Goal: Transaction & Acquisition: Purchase product/service

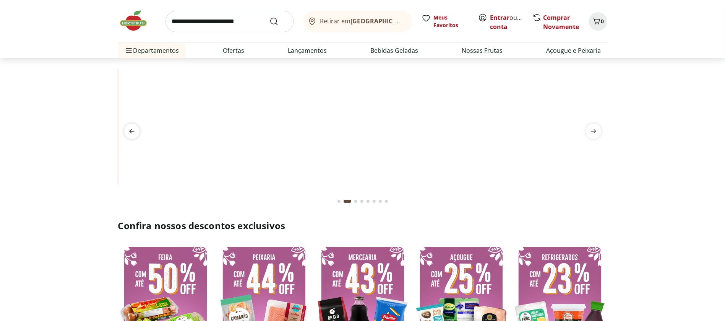
click at [131, 130] on icon "previous" at bounding box center [131, 131] width 9 height 9
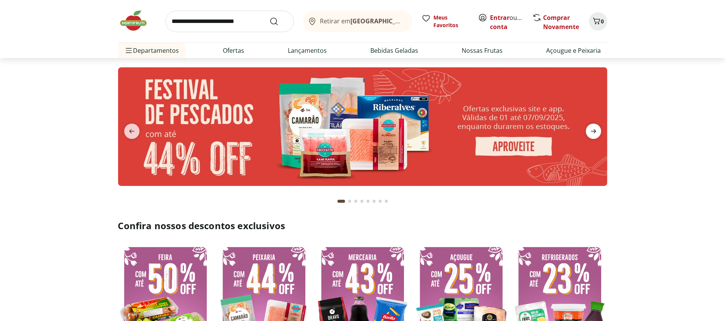
click at [599, 130] on span "next" at bounding box center [593, 130] width 15 height 15
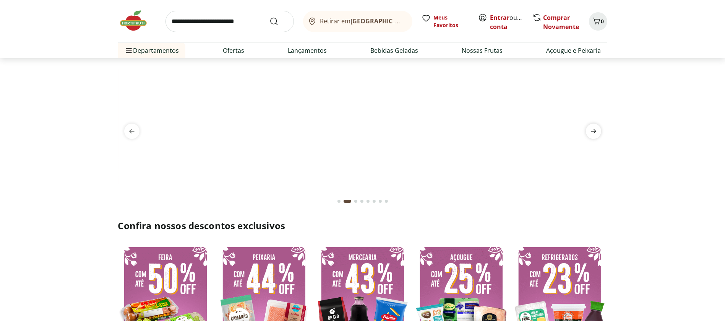
click at [599, 130] on span "next" at bounding box center [593, 130] width 15 height 15
click at [596, 130] on icon "next" at bounding box center [593, 131] width 9 height 9
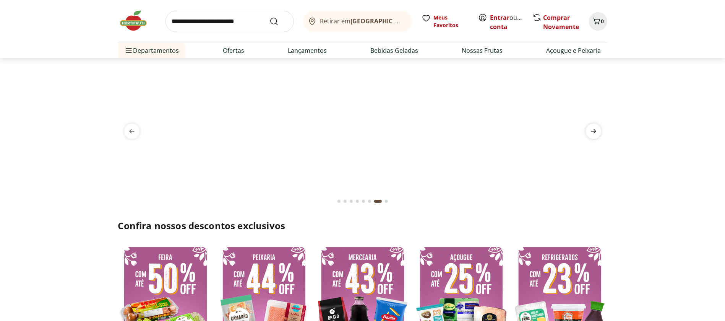
click at [596, 130] on icon "next" at bounding box center [593, 131] width 9 height 9
click at [500, 15] on link "Entrar" at bounding box center [499, 17] width 19 height 8
click at [505, 28] on link "[PERSON_NAME]" at bounding box center [515, 27] width 50 height 8
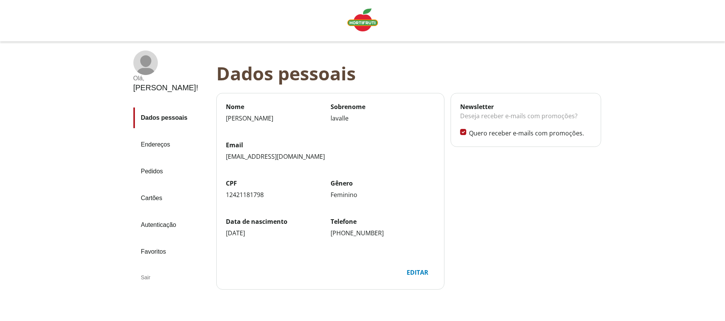
click at [150, 161] on link "Pedidos" at bounding box center [171, 171] width 77 height 21
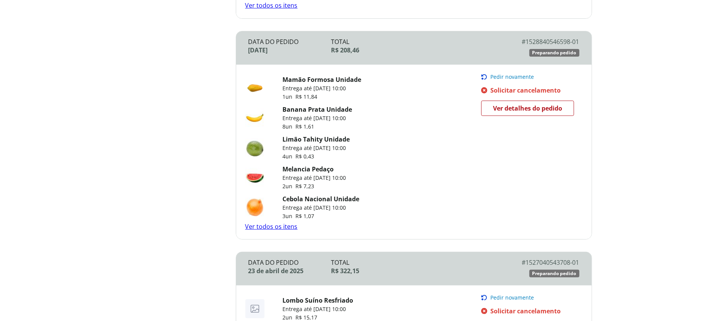
scroll to position [303, 0]
click at [504, 76] on span "Pedir novamente" at bounding box center [512, 78] width 44 height 6
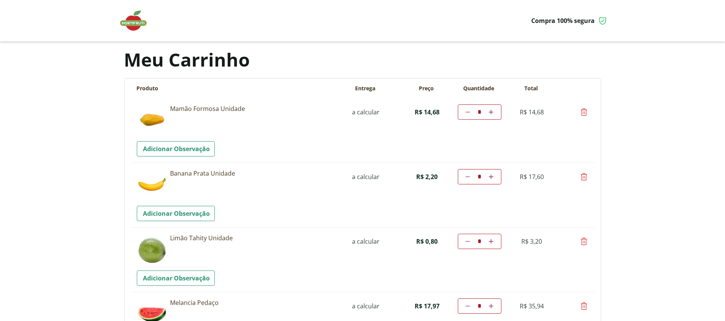
click at [135, 22] on img at bounding box center [137, 20] width 38 height 23
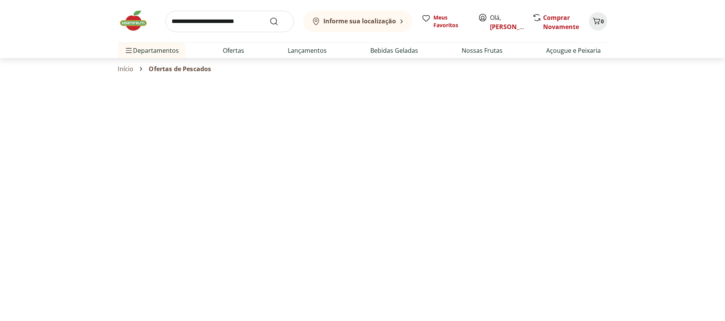
select select "**********"
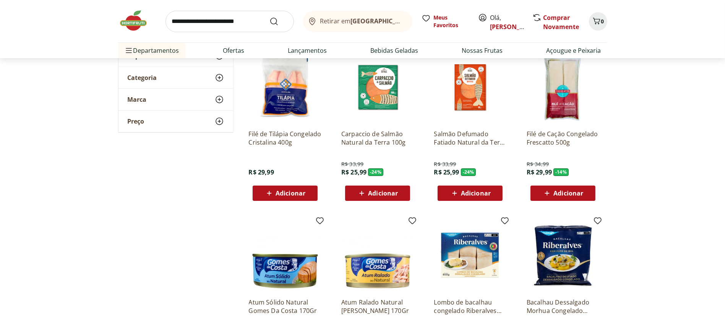
scroll to position [63, 0]
click at [78, 177] on section "**********" at bounding box center [362, 285] width 725 height 515
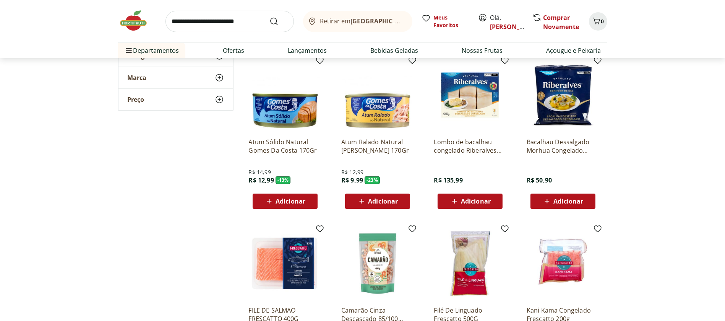
scroll to position [0, 0]
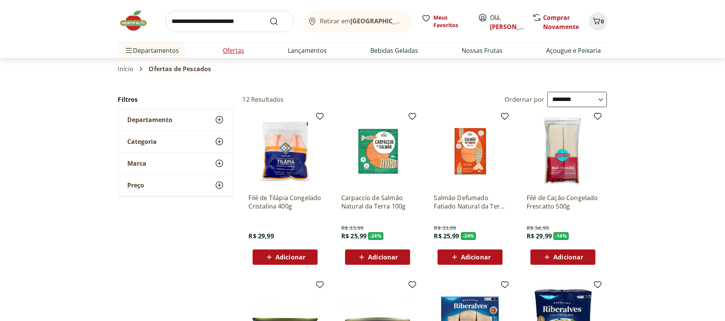
click at [227, 50] on link "Ofertas" at bounding box center [233, 50] width 21 height 9
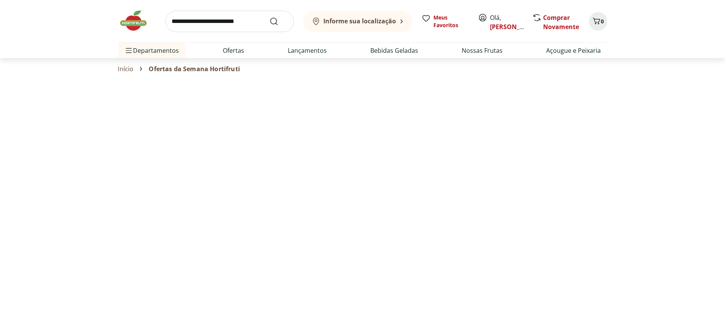
select select "**********"
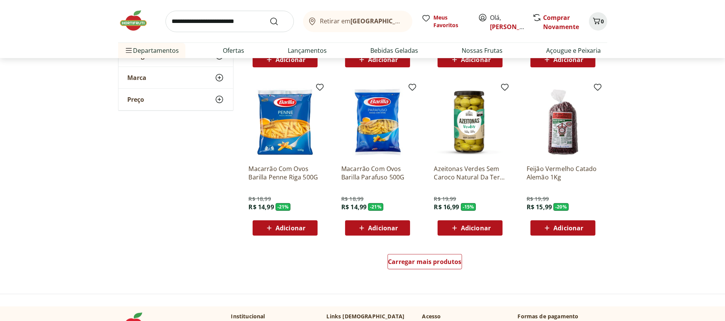
scroll to position [435, 0]
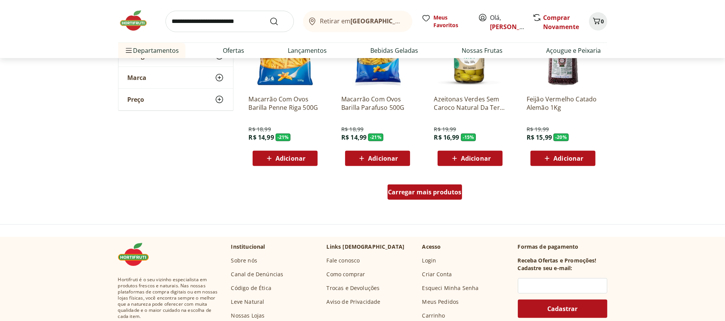
click at [421, 197] on div "Carregar mais produtos" at bounding box center [425, 191] width 75 height 15
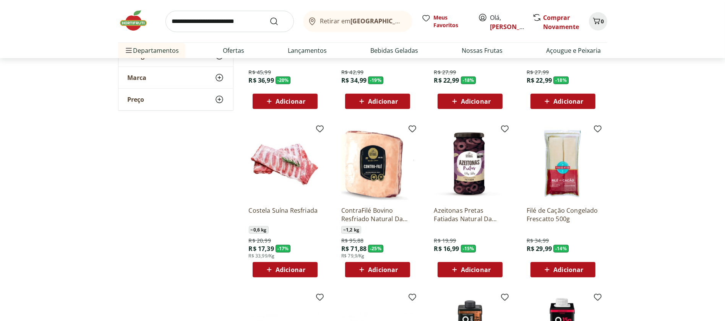
scroll to position [654, 0]
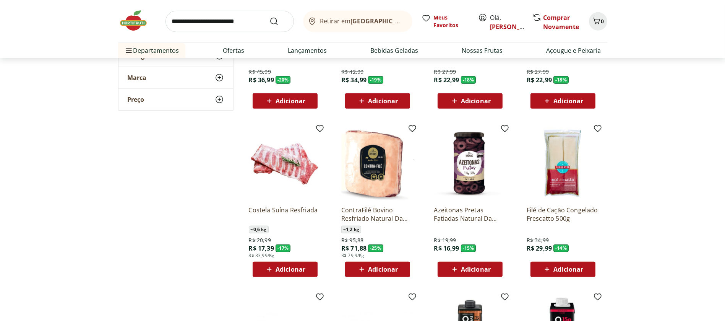
click at [285, 271] on span "Adicionar" at bounding box center [291, 269] width 30 height 6
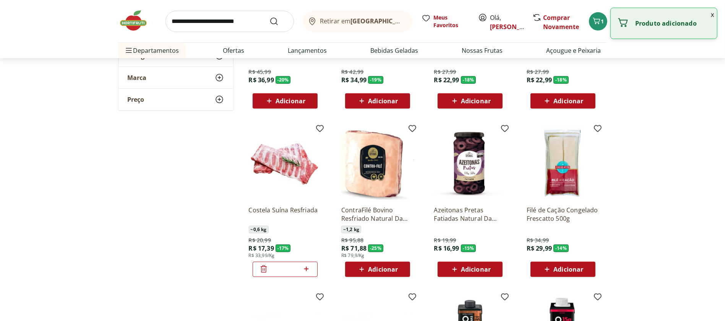
click at [309, 266] on icon at bounding box center [307, 268] width 10 height 9
type input "*"
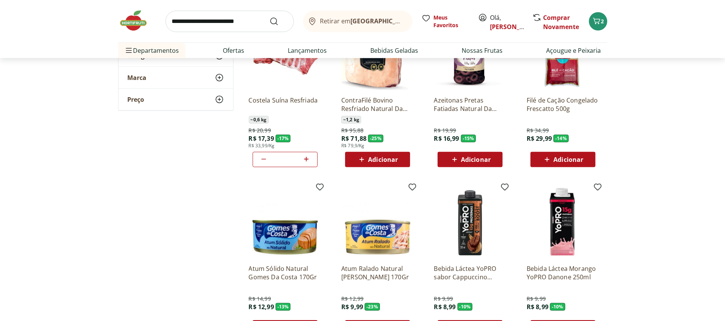
scroll to position [764, 0]
click at [360, 158] on icon at bounding box center [362, 158] width 10 height 9
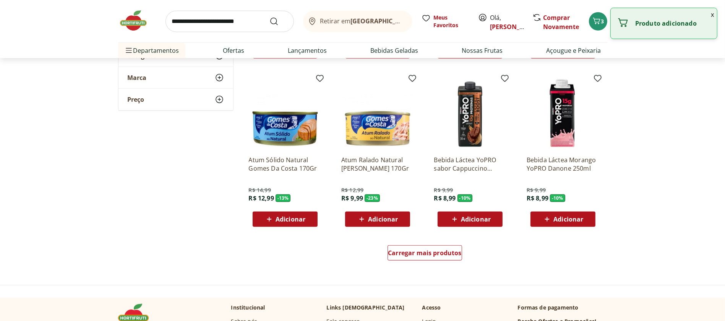
scroll to position [942, 0]
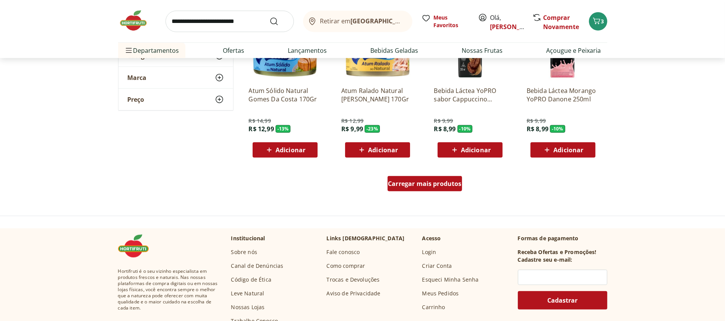
click at [438, 188] on div "Carregar mais produtos" at bounding box center [425, 183] width 75 height 15
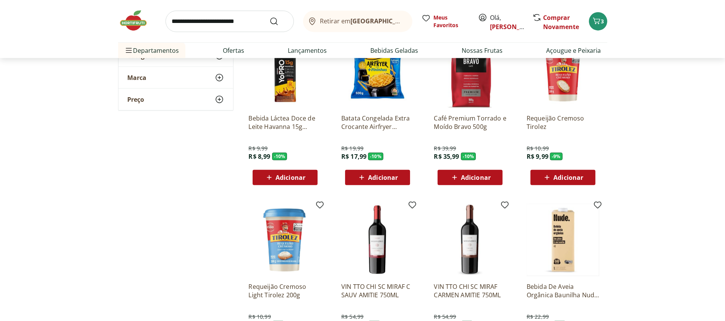
scroll to position [1139, 0]
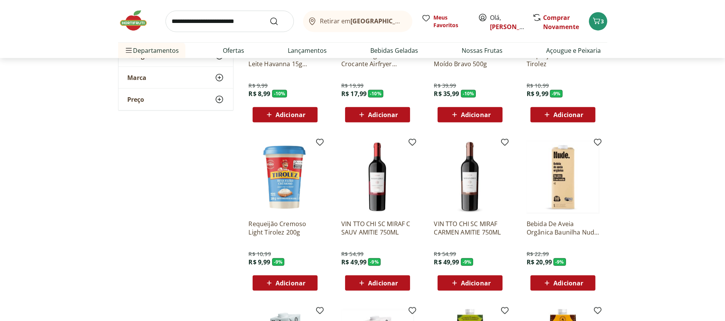
click at [267, 286] on icon at bounding box center [269, 282] width 10 height 9
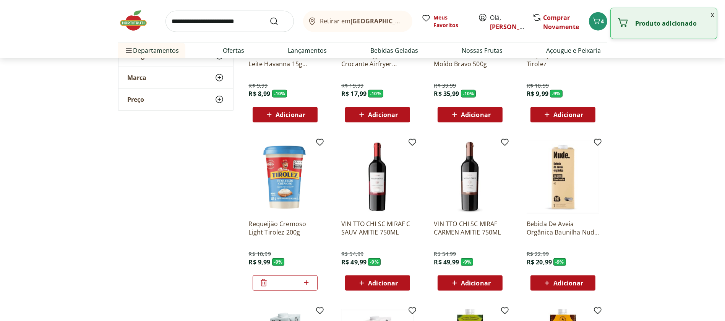
click at [305, 284] on icon at bounding box center [307, 282] width 10 height 9
type input "*"
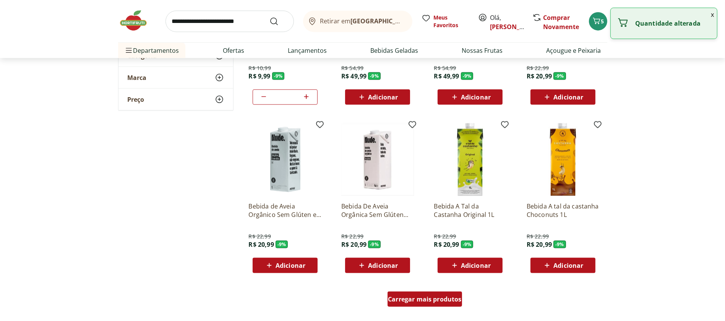
scroll to position [1411, 0]
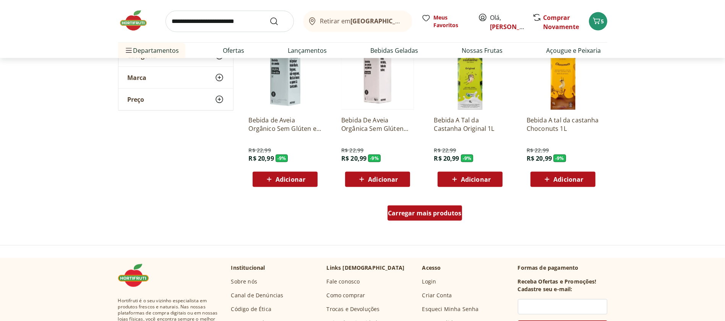
click at [445, 216] on span "Carregar mais produtos" at bounding box center [425, 213] width 74 height 6
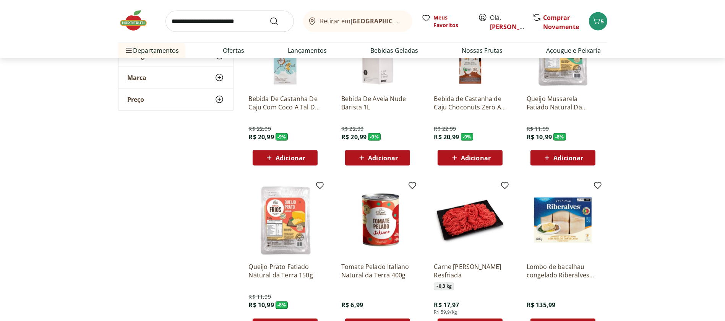
scroll to position [1658, 0]
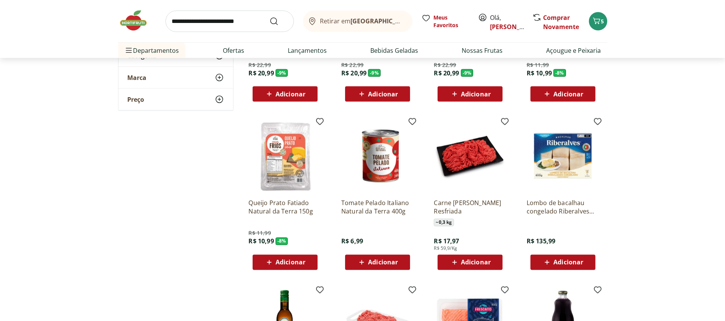
click at [363, 264] on icon at bounding box center [362, 262] width 10 height 9
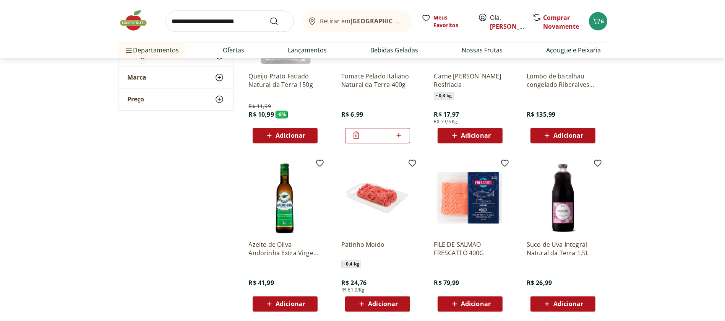
scroll to position [1872, 0]
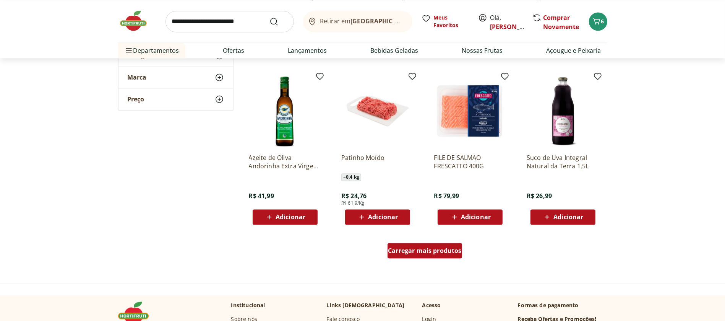
click at [444, 256] on div "Carregar mais produtos" at bounding box center [425, 250] width 75 height 15
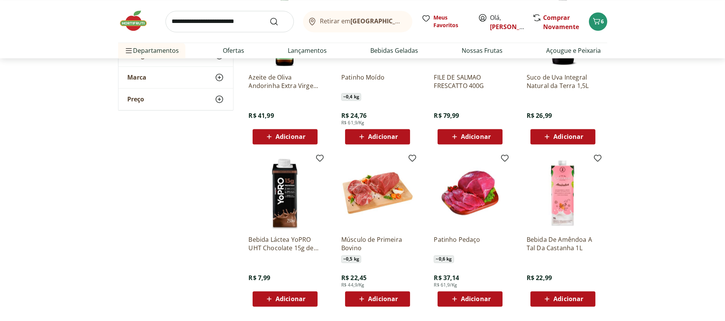
scroll to position [1955, 0]
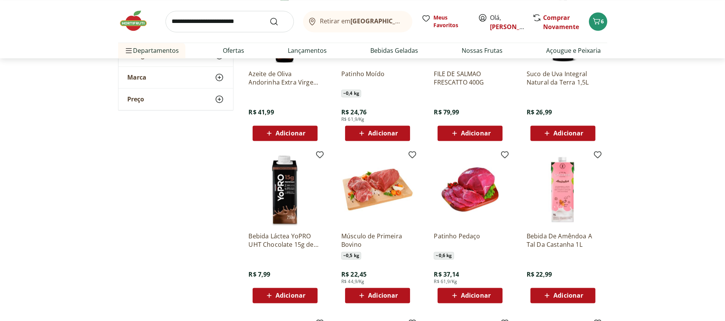
click at [361, 294] on icon at bounding box center [362, 295] width 5 height 5
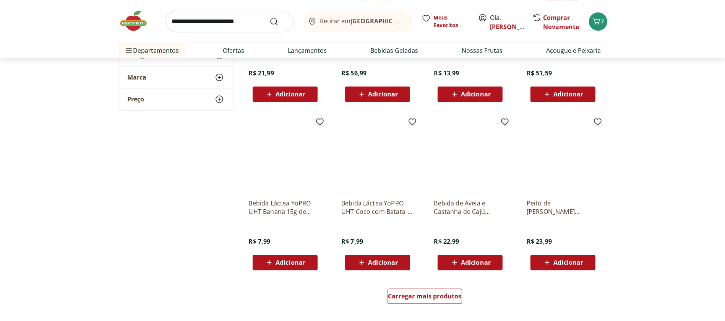
scroll to position [2350, 0]
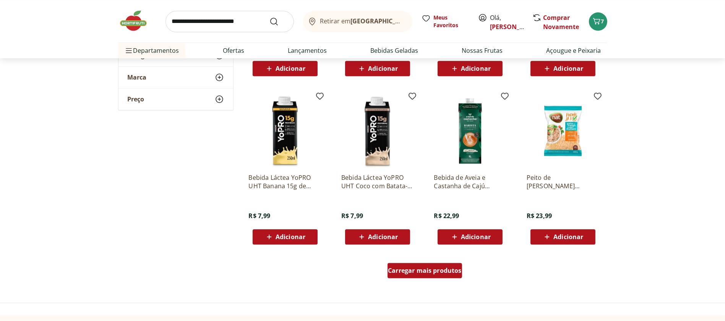
click at [423, 272] on span "Carregar mais produtos" at bounding box center [425, 270] width 74 height 6
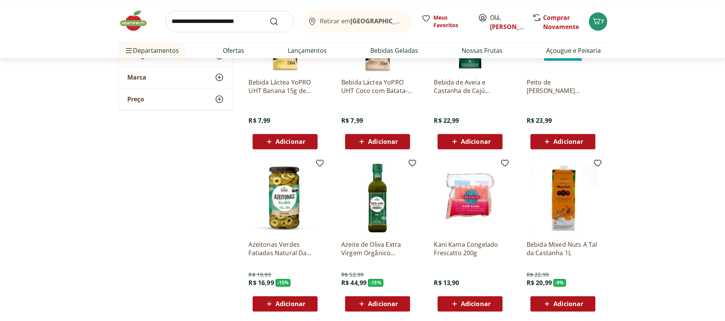
scroll to position [2490, 0]
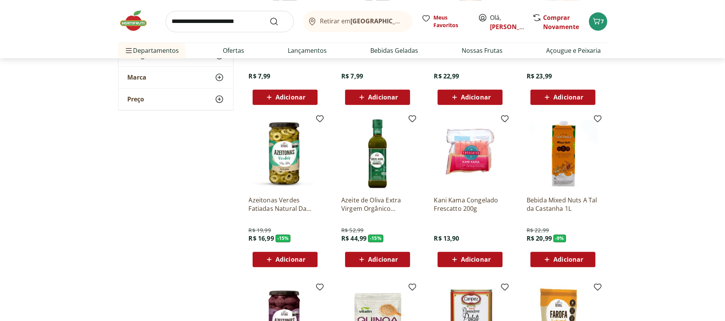
click at [456, 258] on icon at bounding box center [455, 259] width 10 height 9
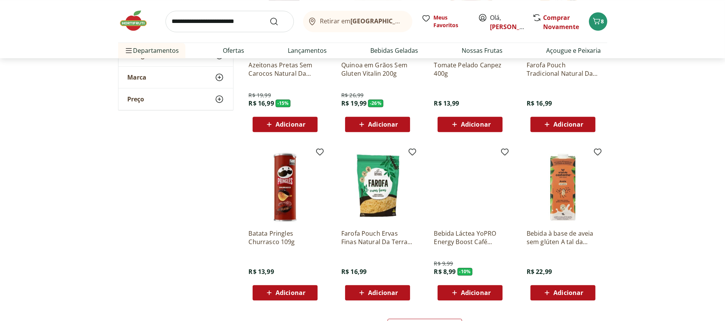
scroll to position [2873, 0]
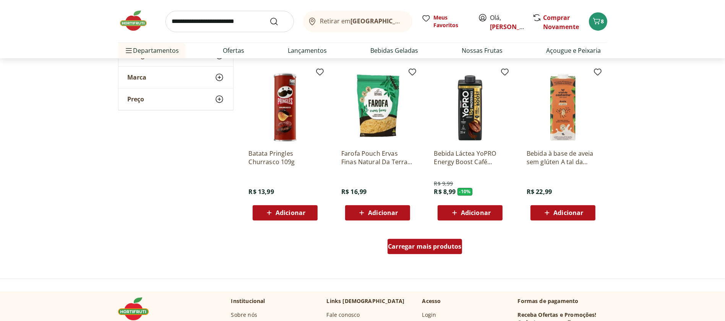
click at [427, 243] on span "Carregar mais produtos" at bounding box center [425, 246] width 74 height 6
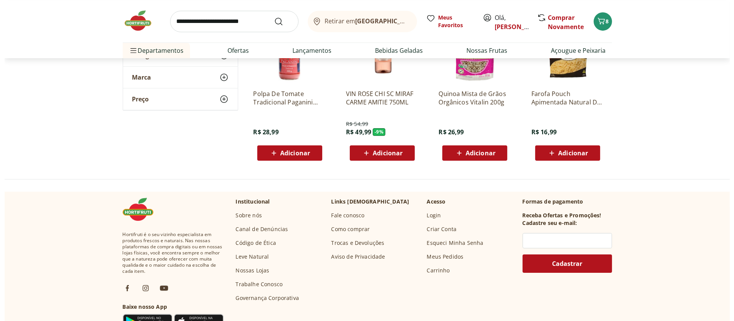
scroll to position [3096, 0]
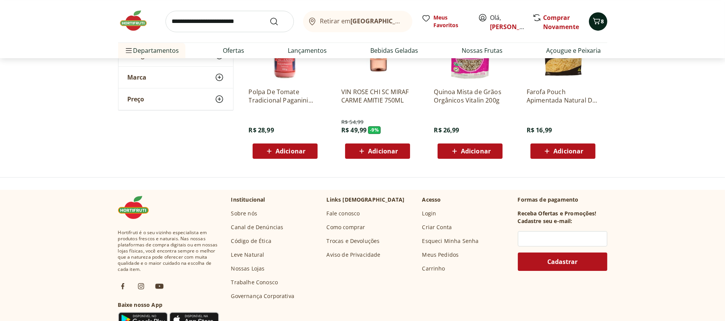
click at [602, 21] on span "8" at bounding box center [602, 21] width 3 height 7
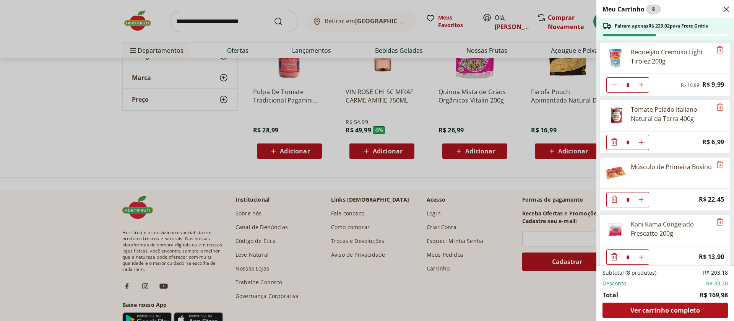
scroll to position [0, 0]
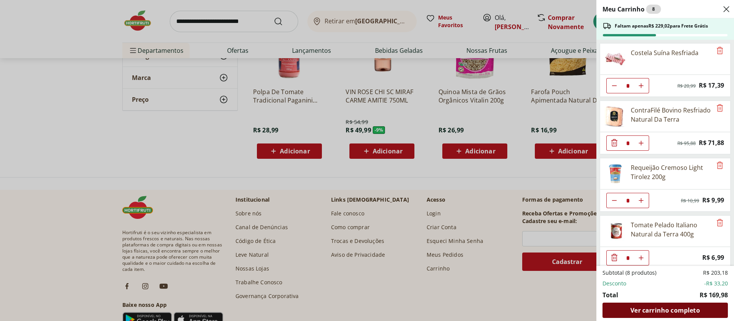
click at [647, 307] on span "Ver carrinho completo" at bounding box center [664, 310] width 69 height 6
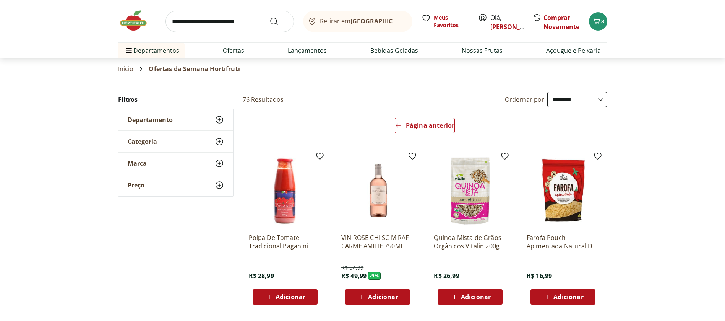
select select "**********"
click at [497, 29] on link "[PERSON_NAME]" at bounding box center [515, 27] width 50 height 8
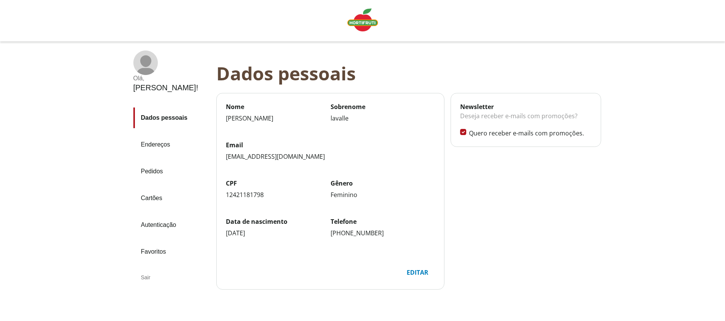
click at [161, 161] on link "Pedidos" at bounding box center [171, 171] width 77 height 21
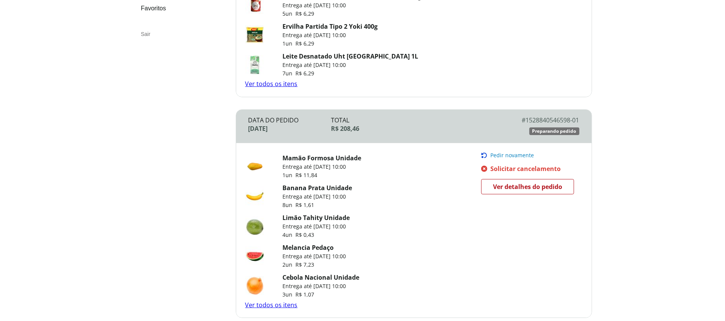
scroll to position [226, 0]
click at [508, 154] on span "Pedir novamente" at bounding box center [512, 155] width 44 height 6
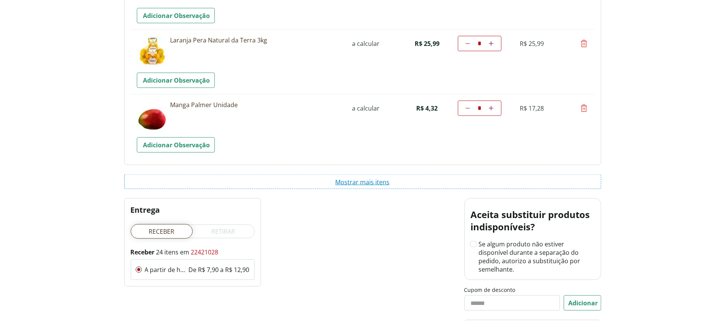
scroll to position [1232, 0]
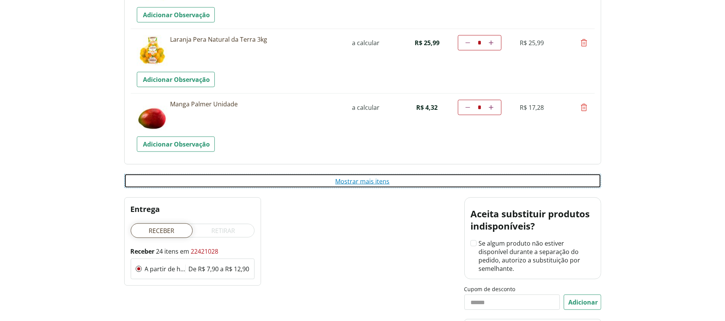
click at [363, 174] on button "Mostrar mais itens" at bounding box center [362, 181] width 477 height 15
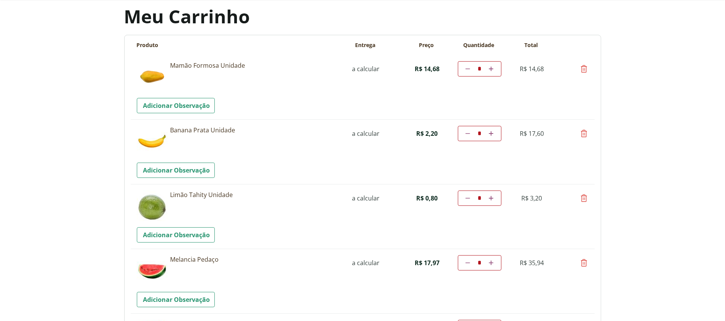
scroll to position [0, 0]
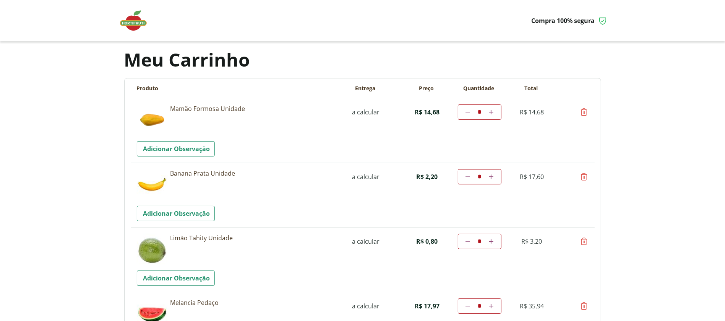
click at [130, 18] on img at bounding box center [137, 20] width 38 height 23
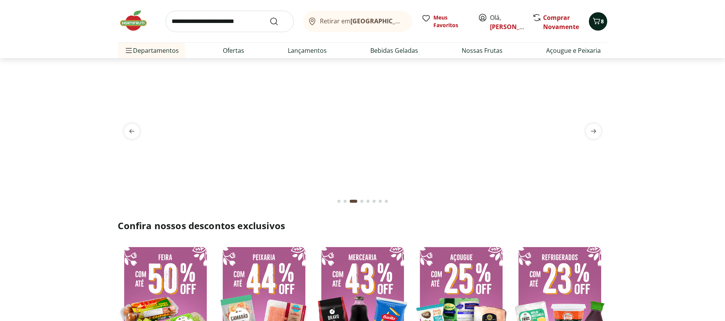
click at [597, 22] on icon "Carrinho" at bounding box center [596, 21] width 7 height 6
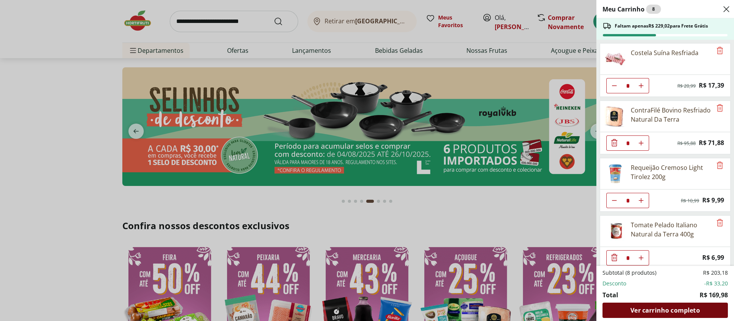
click at [664, 310] on span "Ver carrinho completo" at bounding box center [664, 310] width 69 height 6
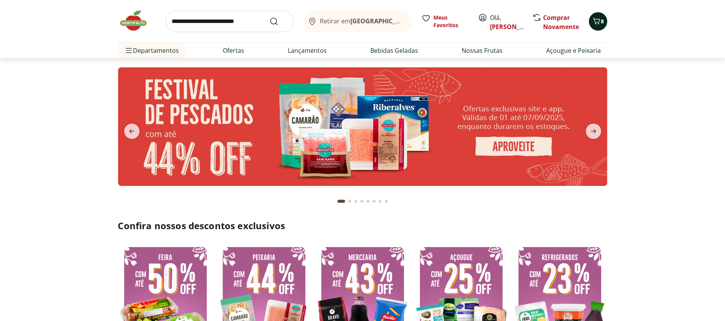
click at [596, 23] on icon "Carrinho" at bounding box center [596, 21] width 7 height 6
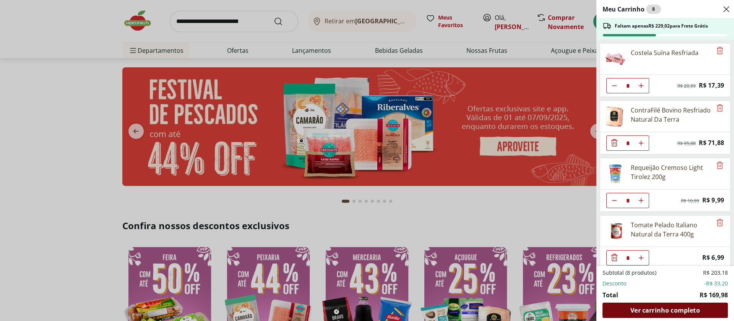
click at [691, 313] on span "Ver carrinho completo" at bounding box center [664, 310] width 69 height 6
